Goal: Communication & Community: Share content

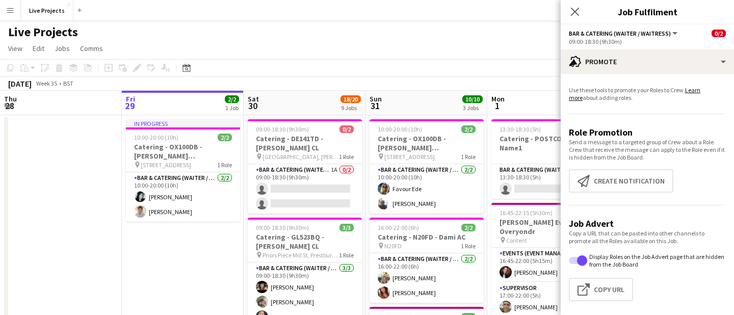
click at [319, 181] on app-card-role "Bar & Catering (Waiter / waitress) 1A 0/2 09:00-18:30 (9h30m) single-neutral-ac…" at bounding box center [305, 188] width 114 height 49
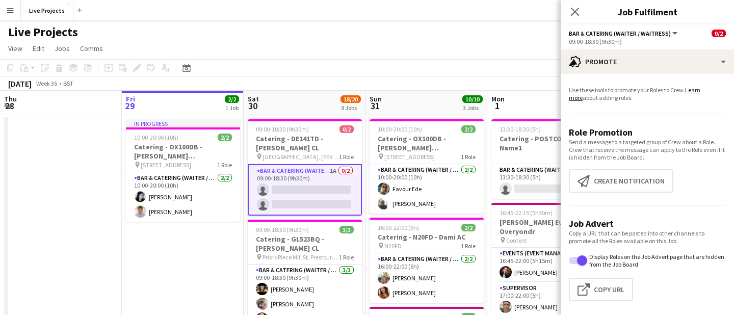
click at [318, 186] on app-card-role "Bar & Catering (Waiter / waitress) 1A 0/2 09:00-18:30 (9h30m) single-neutral-ac…" at bounding box center [305, 189] width 114 height 51
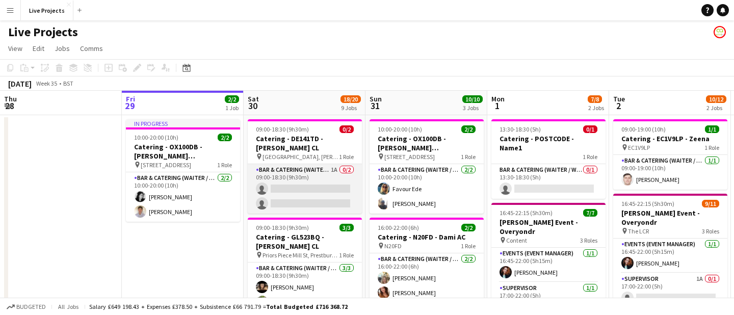
click at [318, 186] on app-card-role "Bar & Catering (Waiter / waitress) 1A 0/2 09:00-18:30 (9h30m) single-neutral-ac…" at bounding box center [305, 188] width 114 height 49
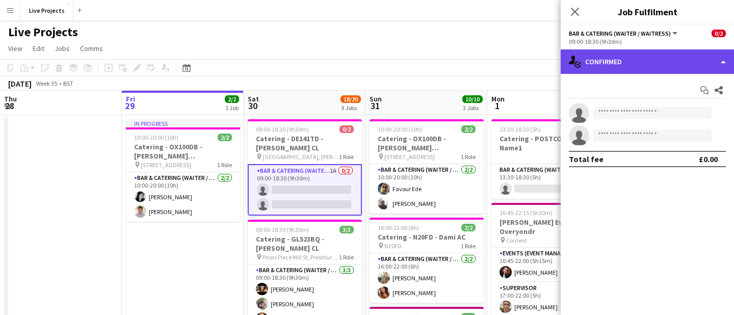
click at [670, 54] on div "single-neutral-actions-check-2 Confirmed" at bounding box center [647, 61] width 173 height 24
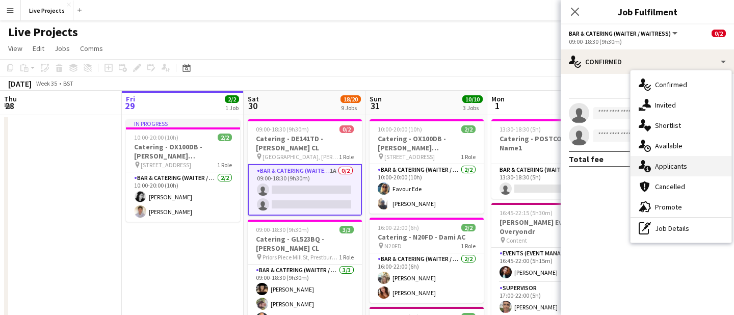
click at [678, 171] on div "single-neutral-actions-information Applicants" at bounding box center [680, 166] width 101 height 20
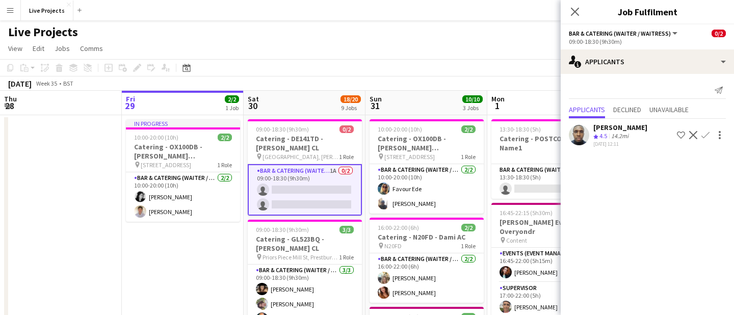
click at [706, 133] on app-icon "Confirm" at bounding box center [705, 135] width 8 height 8
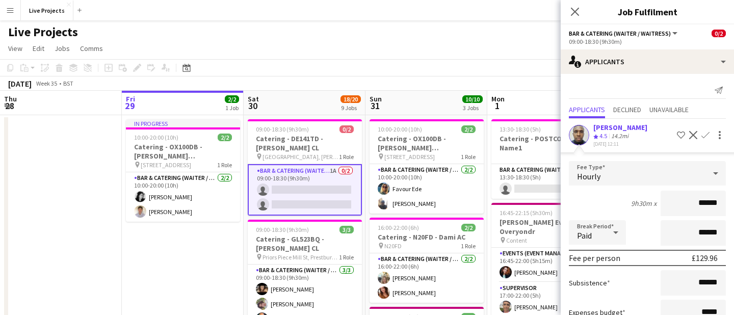
scroll to position [74, 0]
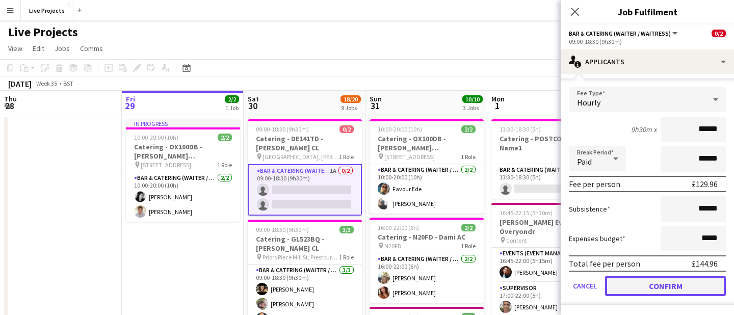
click at [675, 278] on button "Confirm" at bounding box center [665, 286] width 121 height 20
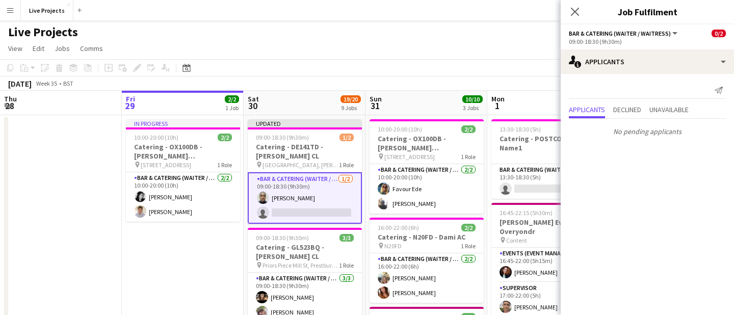
scroll to position [0, 0]
click at [575, 12] on icon at bounding box center [575, 12] width 10 height 10
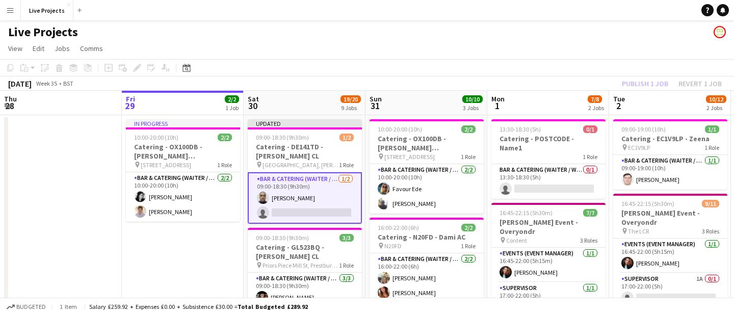
click at [640, 84] on div "Publish 1 job Revert 1 job" at bounding box center [672, 83] width 124 height 13
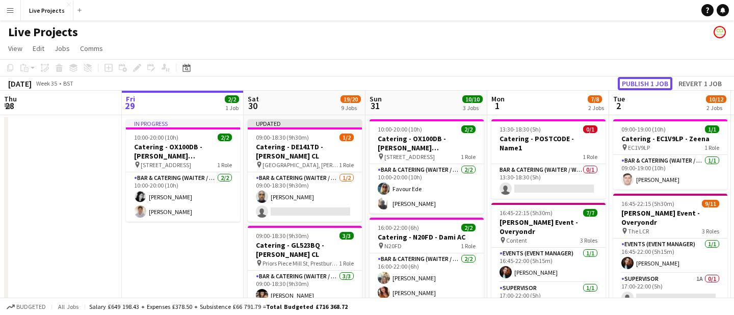
click at [640, 84] on button "Publish 1 job" at bounding box center [645, 83] width 55 height 13
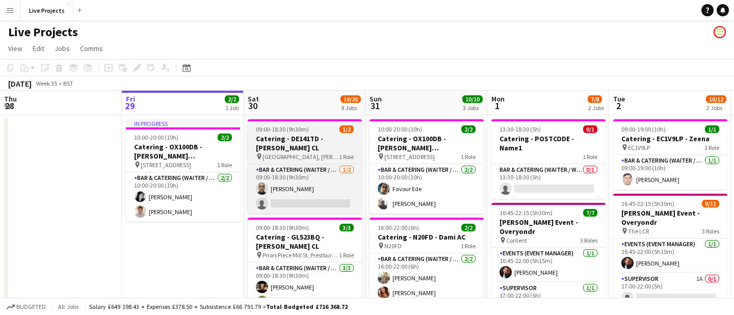
click at [303, 153] on span "[GEOGRAPHIC_DATA], [PERSON_NAME][GEOGRAPHIC_DATA][PERSON_NAME]" at bounding box center [300, 157] width 76 height 8
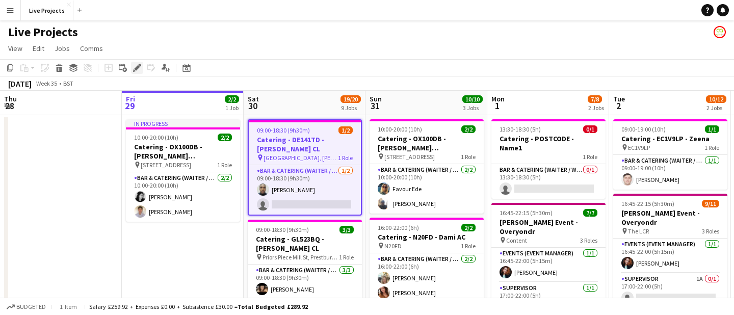
click at [139, 66] on icon at bounding box center [137, 68] width 6 height 6
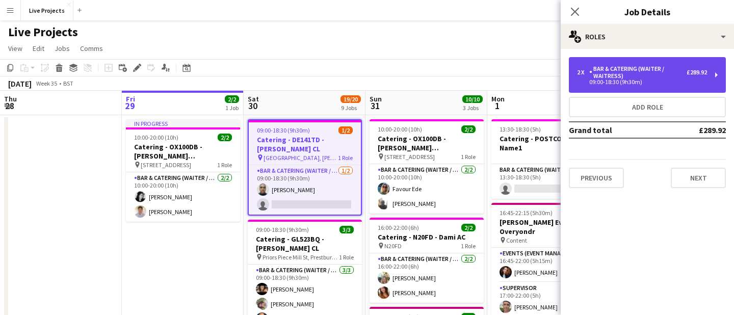
click at [620, 61] on div "2 x Bar & Catering (Waiter / waitress) £289.92 09:00-18:30 (9h30m)" at bounding box center [647, 75] width 157 height 36
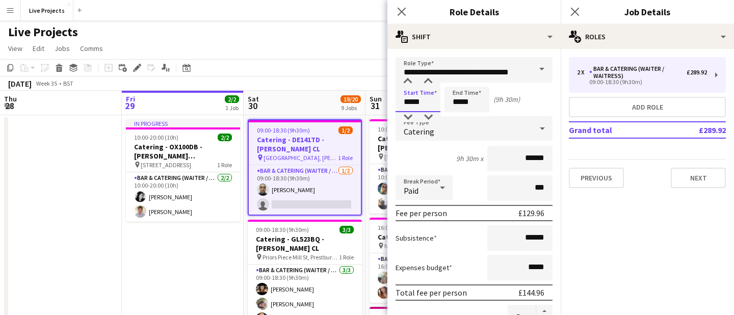
click at [407, 100] on input "*****" at bounding box center [417, 99] width 45 height 25
type input "*****"
click at [408, 77] on div at bounding box center [408, 81] width 20 height 10
click at [459, 103] on input "*****" at bounding box center [466, 99] width 45 height 25
click at [458, 116] on div at bounding box center [456, 117] width 20 height 10
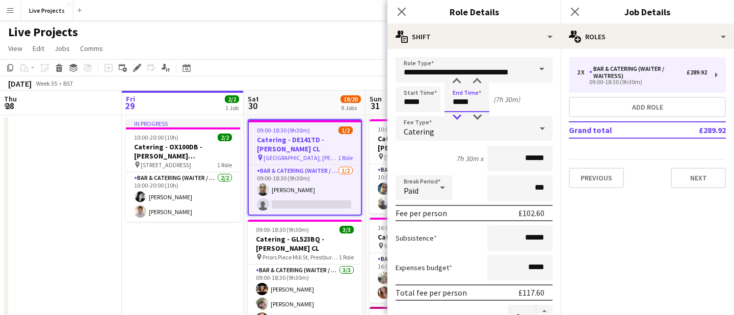
click at [458, 116] on div at bounding box center [456, 117] width 20 height 10
click at [480, 115] on div at bounding box center [477, 117] width 20 height 10
type input "*****"
click at [480, 115] on div at bounding box center [477, 117] width 20 height 10
click at [404, 12] on icon "Close pop-in" at bounding box center [402, 12] width 10 height 10
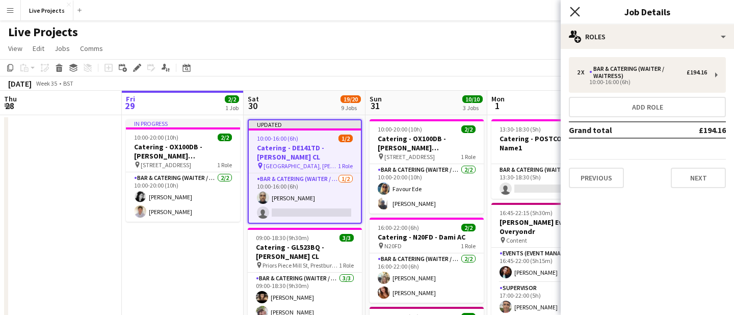
click at [579, 8] on icon "Close pop-in" at bounding box center [575, 12] width 10 height 10
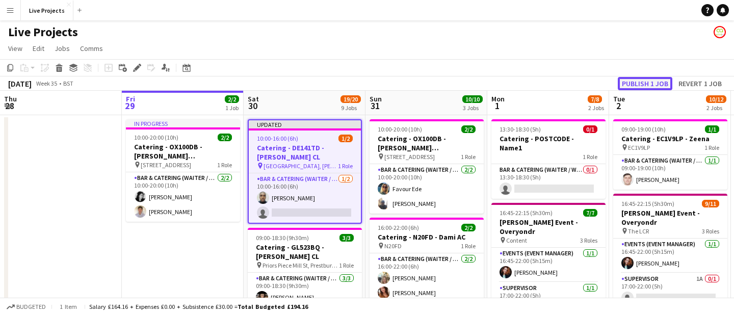
click at [641, 78] on button "Publish 1 job" at bounding box center [645, 83] width 55 height 13
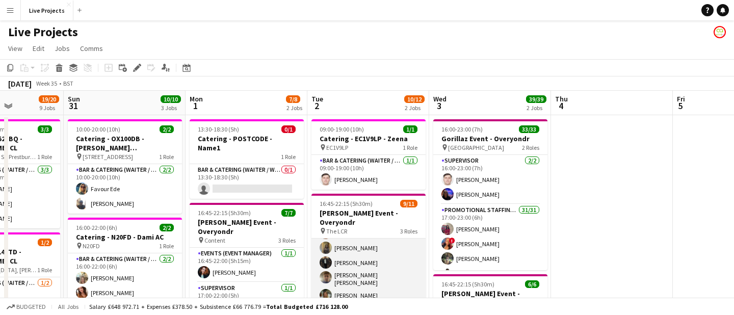
scroll to position [100, 0]
click at [392, 279] on app-card-role "Promotional Staffing (Exhibition Host) [DATE] 17:15-22:15 (5h) [PERSON_NAME] [P…" at bounding box center [368, 286] width 114 height 156
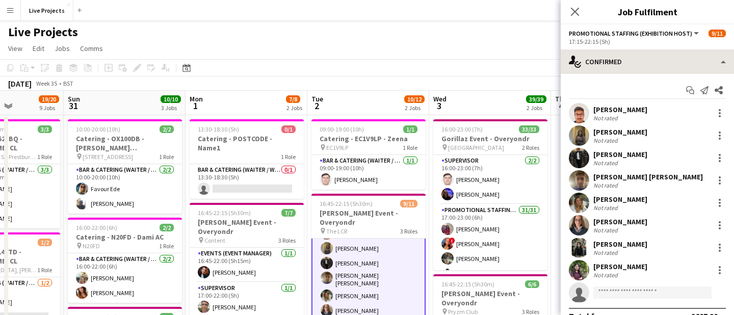
scroll to position [101, 0]
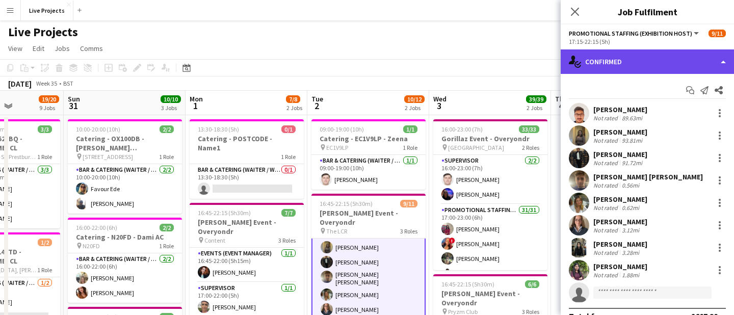
click at [669, 66] on div "single-neutral-actions-check-2 Confirmed" at bounding box center [647, 61] width 173 height 24
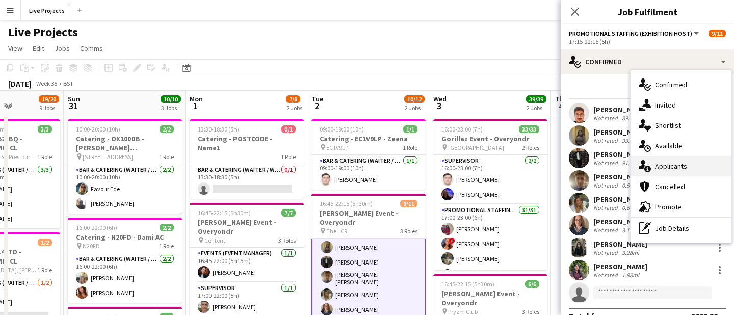
click at [674, 167] on div "single-neutral-actions-information Applicants" at bounding box center [680, 166] width 101 height 20
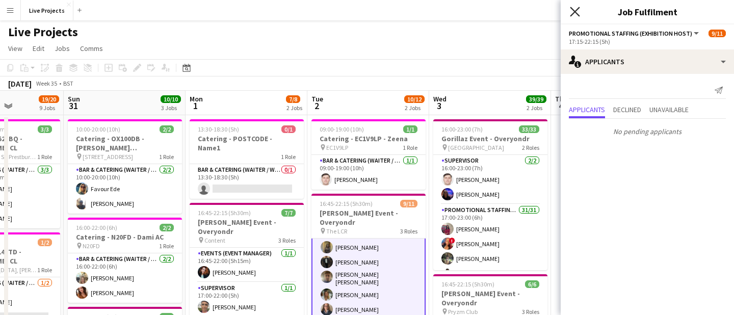
click at [574, 15] on icon "Close pop-in" at bounding box center [575, 12] width 10 height 10
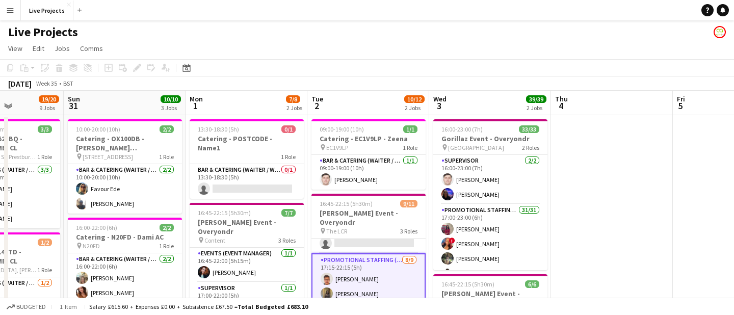
scroll to position [0, 0]
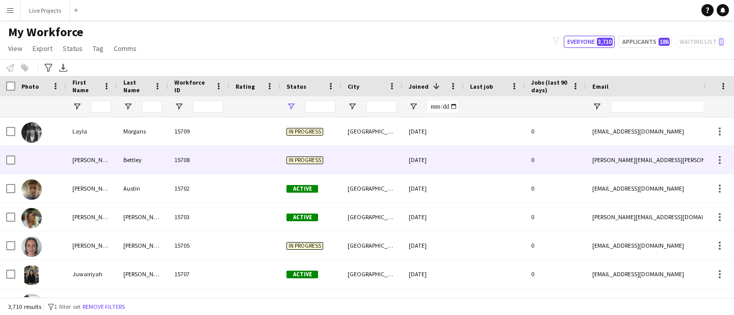
type input "**********"
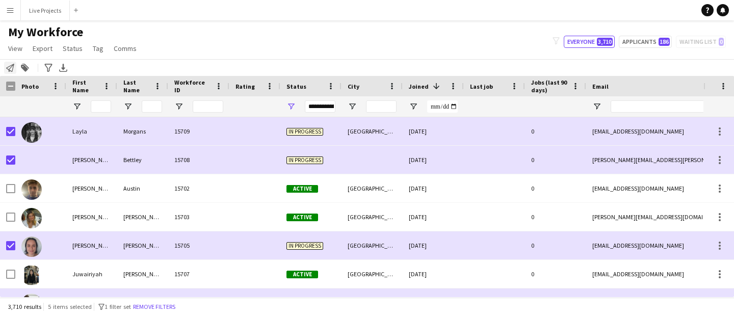
click at [11, 66] on icon "Notify workforce" at bounding box center [10, 68] width 8 height 8
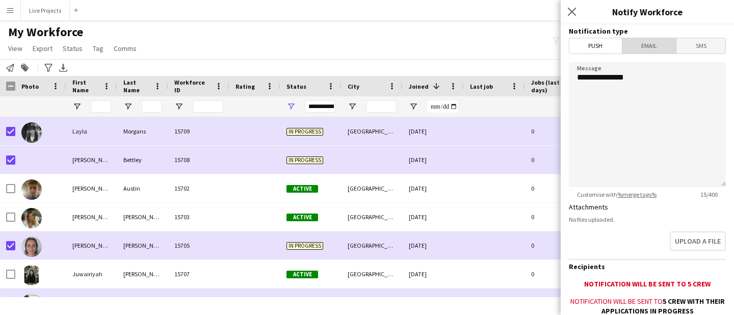
click at [655, 40] on span "Email" at bounding box center [649, 45] width 54 height 15
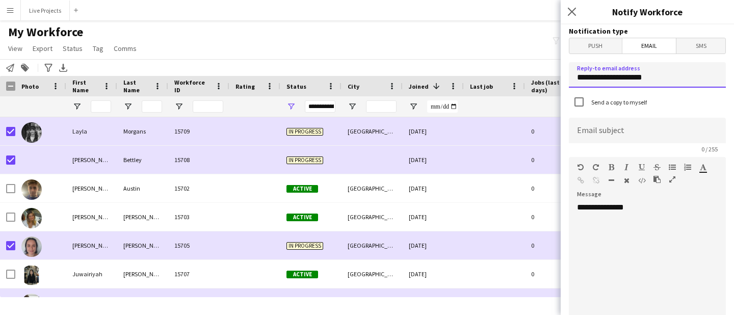
drag, startPoint x: 648, startPoint y: 81, endPoint x: 569, endPoint y: 77, distance: 79.1
click at [569, 77] on input "**********" at bounding box center [647, 74] width 157 height 25
type input "**********"
click at [587, 133] on input at bounding box center [647, 130] width 157 height 25
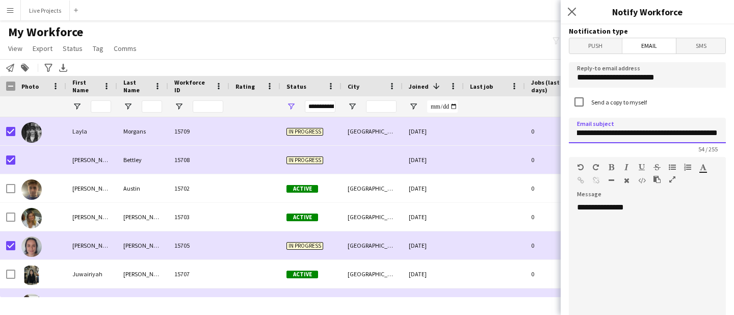
type input "**********"
click at [595, 228] on div "**********" at bounding box center [647, 263] width 157 height 122
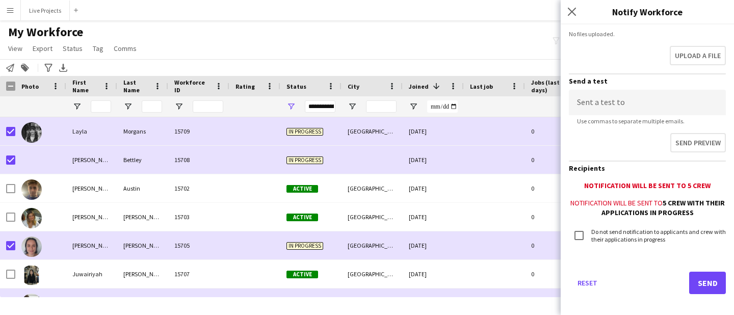
scroll to position [329, 0]
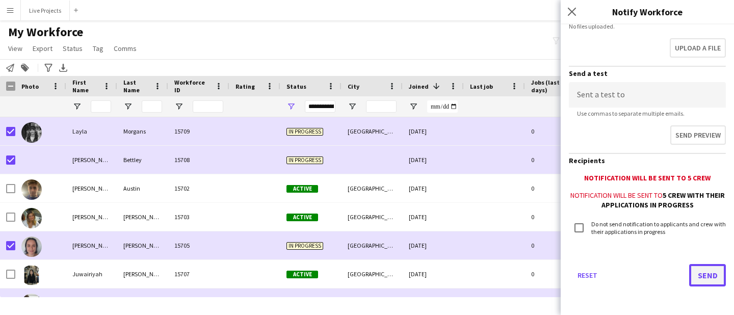
click at [700, 280] on button "Send" at bounding box center [707, 275] width 37 height 22
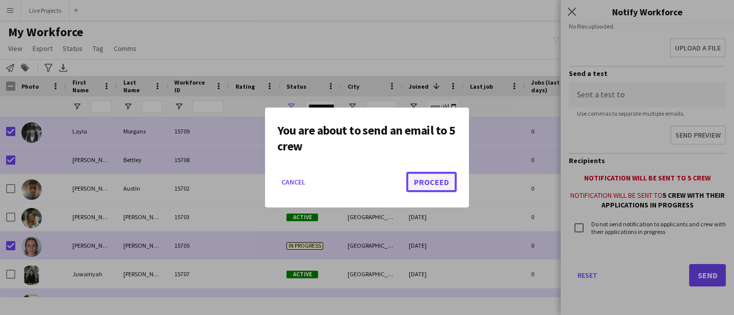
click at [423, 184] on button "Proceed" at bounding box center [431, 182] width 50 height 20
